Goal: Transaction & Acquisition: Purchase product/service

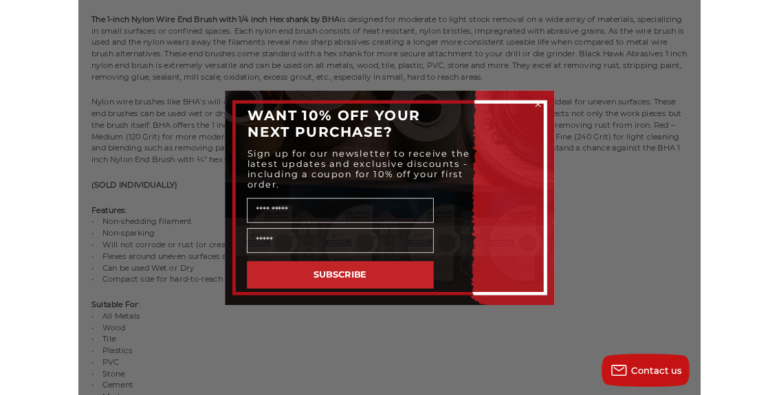
scroll to position [985, 0]
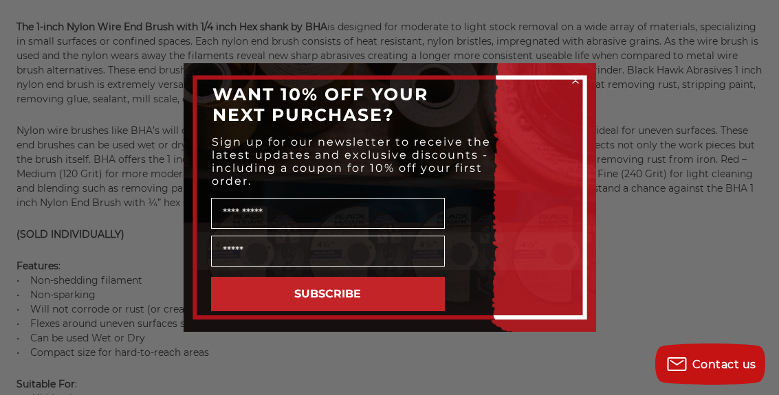
click at [257, 328] on form "WANT 10% OFF YOUR NEXT PURCHASE? Sign up for our newsletter to receive the late…" at bounding box center [390, 197] width 413 height 269
click at [572, 81] on circle "Close dialog" at bounding box center [575, 80] width 13 height 13
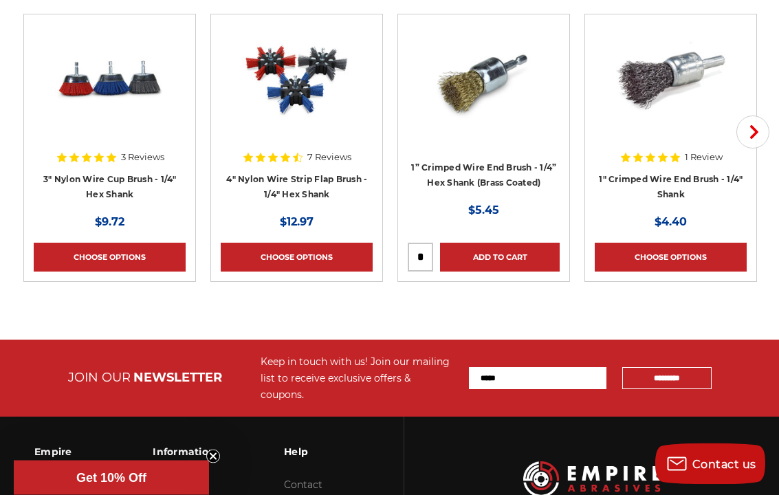
scroll to position [3308, 0]
click at [630, 200] on link "1" Crimped Wire End Brush - 1/4" Shank" at bounding box center [671, 187] width 144 height 26
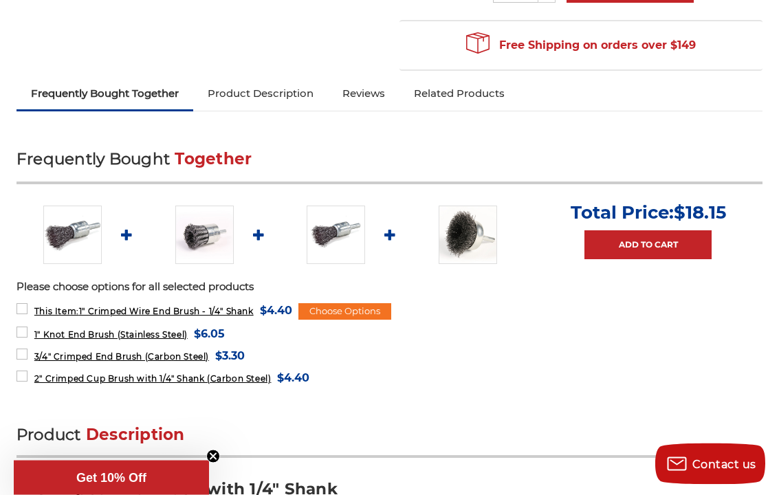
scroll to position [474, 0]
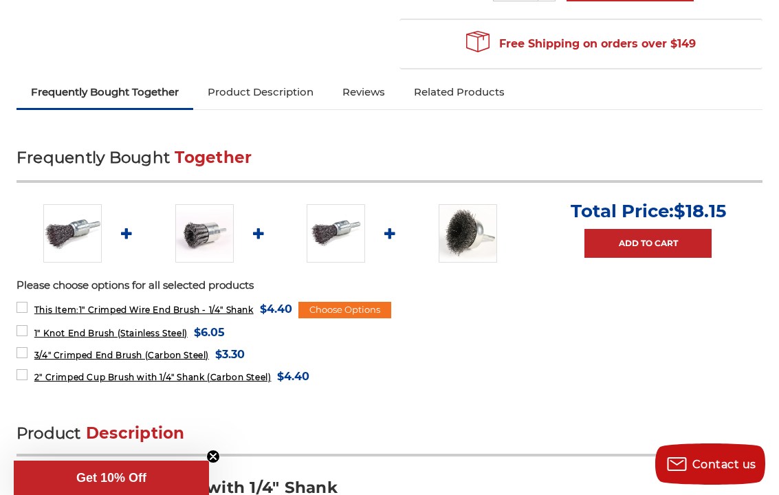
click at [121, 235] on ul "Total Price: $18.15 Add to Cart" at bounding box center [390, 233] width 746 height 67
click at [66, 233] on img at bounding box center [72, 233] width 58 height 58
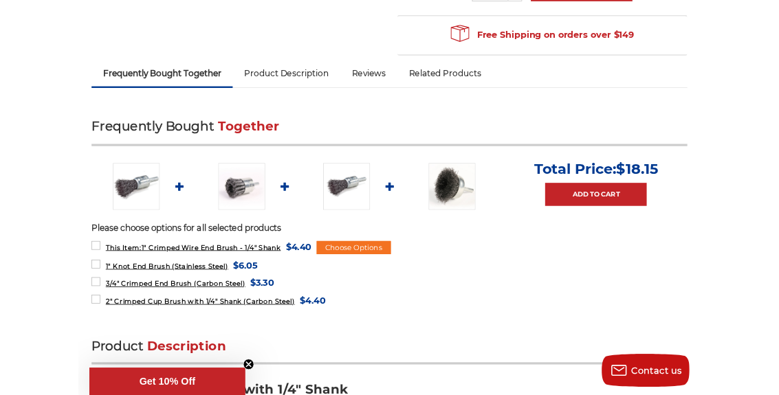
scroll to position [518, 0]
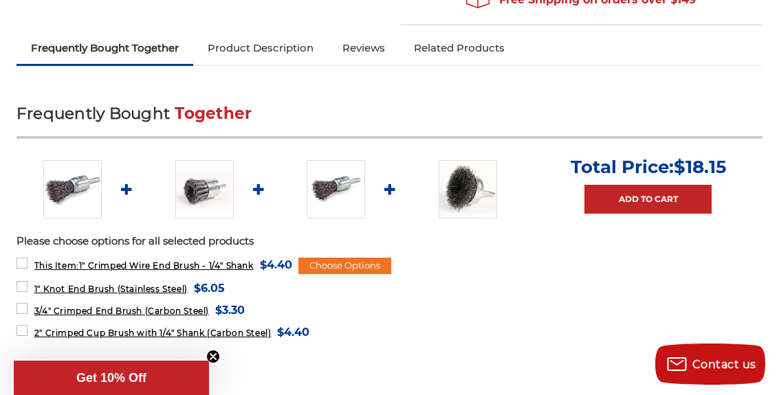
click at [203, 198] on img at bounding box center [204, 189] width 58 height 58
